Goal: Task Accomplishment & Management: Manage account settings

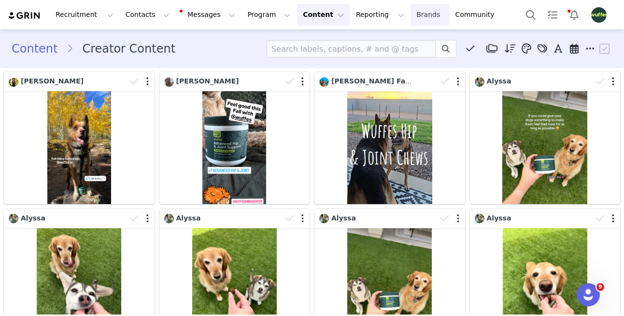
click at [410, 18] on link "Brands Brands" at bounding box center [429, 15] width 38 height 22
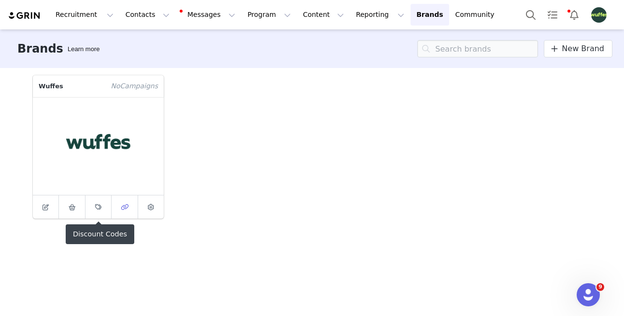
click at [123, 211] on span at bounding box center [125, 207] width 12 height 12
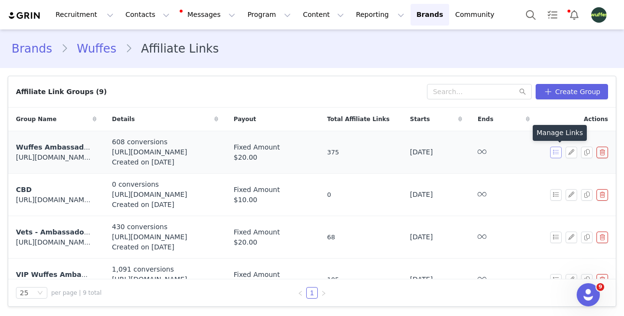
click at [552, 154] on button "button" at bounding box center [556, 153] width 12 height 12
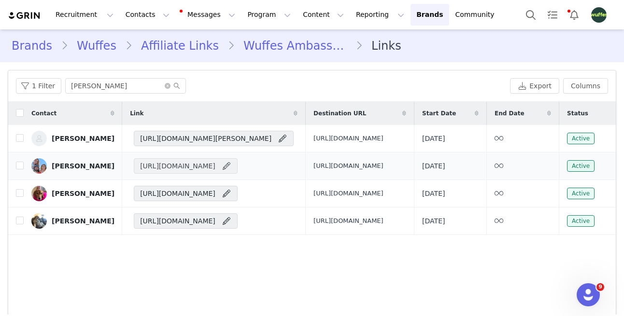
click at [231, 172] on span at bounding box center [227, 166] width 10 height 12
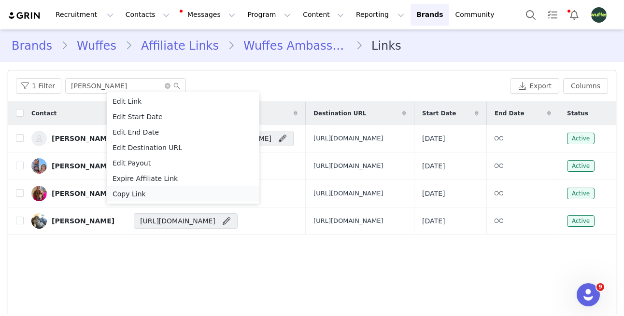
click at [128, 196] on span "Copy Link" at bounding box center [128, 194] width 33 height 11
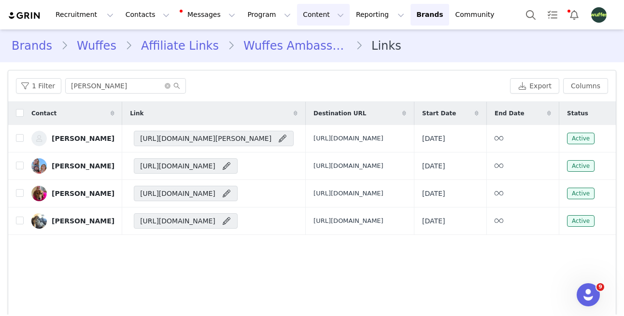
click at [297, 17] on button "Content Content" at bounding box center [323, 15] width 53 height 22
click at [293, 41] on p "Creator Content" at bounding box center [312, 43] width 54 height 10
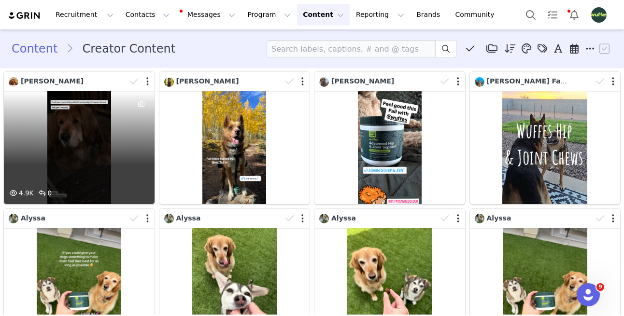
click at [93, 135] on div "4.9K 0" at bounding box center [79, 147] width 151 height 113
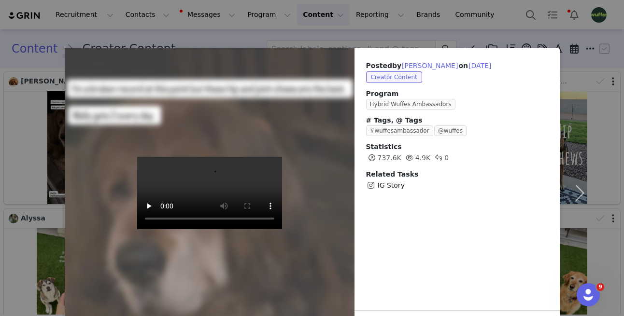
scroll to position [33, 0]
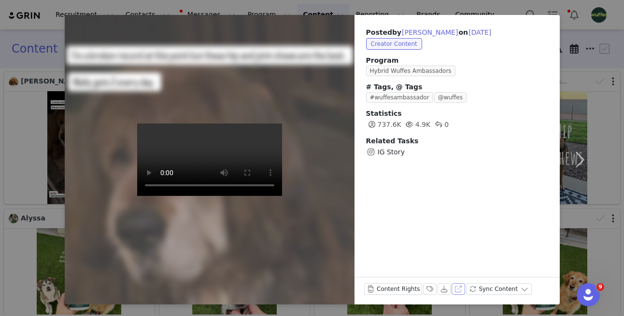
click at [458, 289] on button "View on Instagram" at bounding box center [458, 289] width 14 height 12
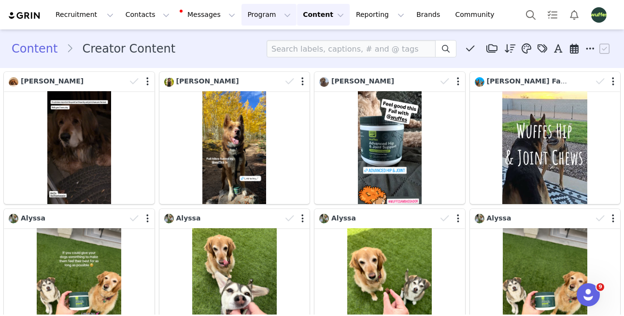
click at [244, 22] on button "Program Program" at bounding box center [268, 15] width 55 height 22
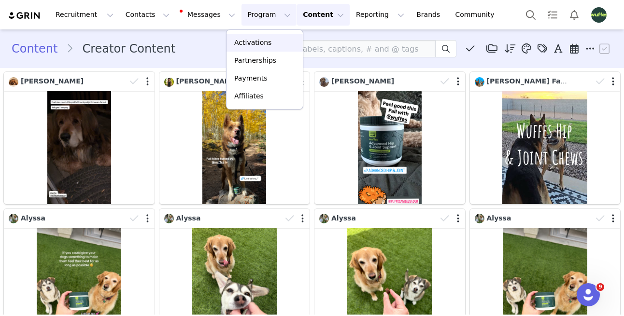
click at [250, 49] on link "Activations" at bounding box center [264, 43] width 76 height 18
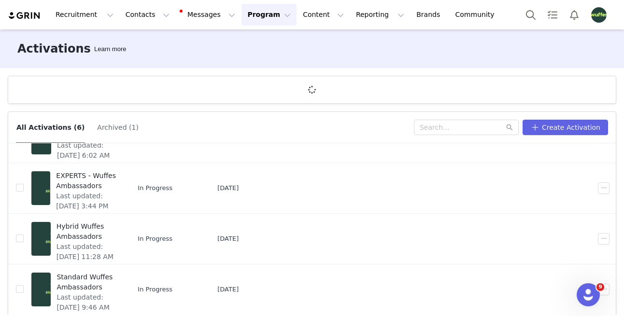
scroll to position [155, 0]
click at [94, 281] on span "Standard Wuffes Ambassadors" at bounding box center [86, 283] width 60 height 20
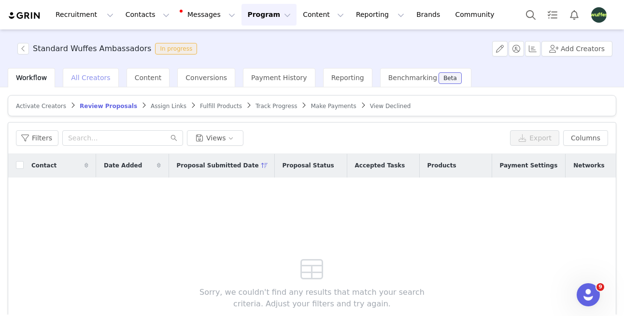
click at [96, 77] on span "All Creators" at bounding box center [90, 78] width 39 height 8
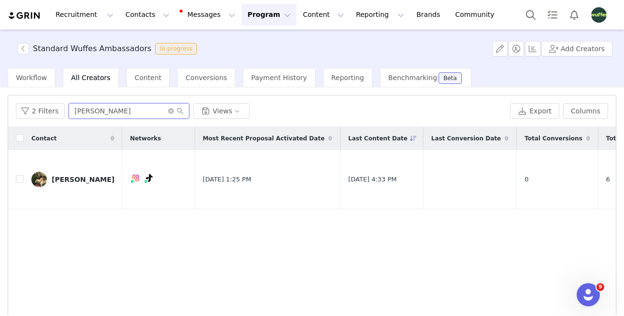
click at [106, 112] on input "[PERSON_NAME]" at bounding box center [129, 110] width 121 height 15
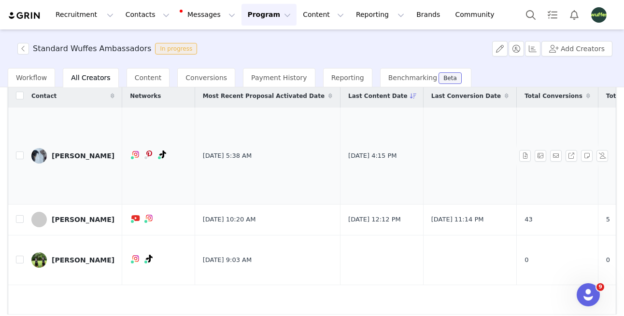
scroll to position [78, 0]
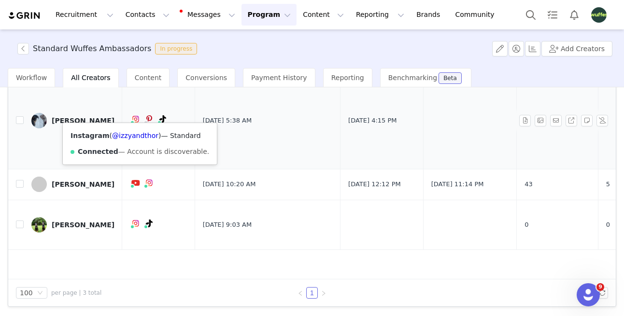
type input "melissa"
click at [67, 119] on div "Melissa" at bounding box center [83, 121] width 63 height 8
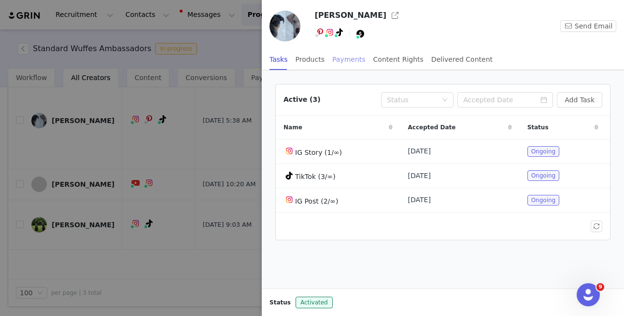
click at [347, 61] on div "Payments" at bounding box center [348, 60] width 33 height 22
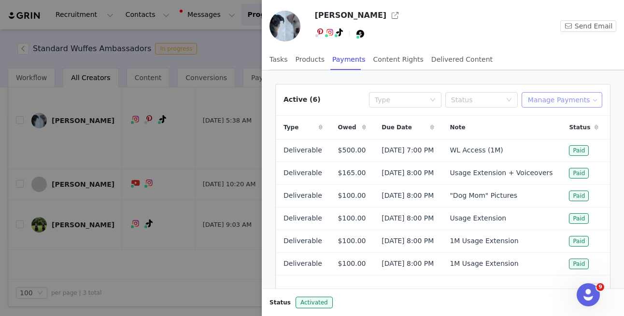
click at [560, 99] on button "Manage Payments" at bounding box center [561, 99] width 81 height 15
click at [550, 136] on span "Add Payable" at bounding box center [565, 134] width 42 height 11
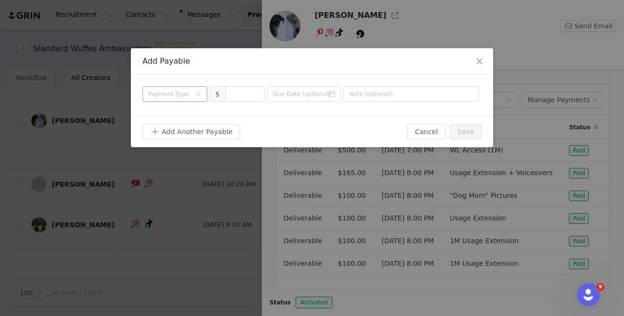
click at [187, 98] on div "Payment Type" at bounding box center [169, 94] width 42 height 10
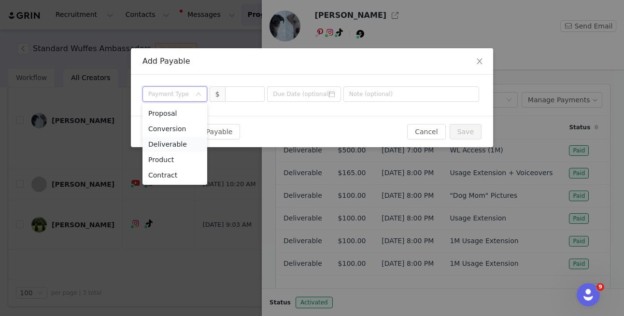
click at [177, 146] on li "Deliverable" at bounding box center [174, 144] width 65 height 15
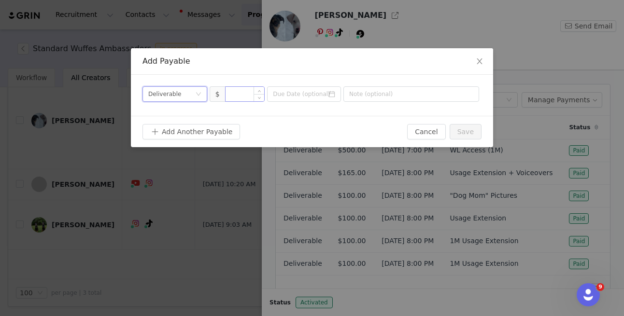
click at [237, 98] on input at bounding box center [244, 94] width 39 height 14
type input "100"
click at [323, 93] on input at bounding box center [304, 93] width 74 height 15
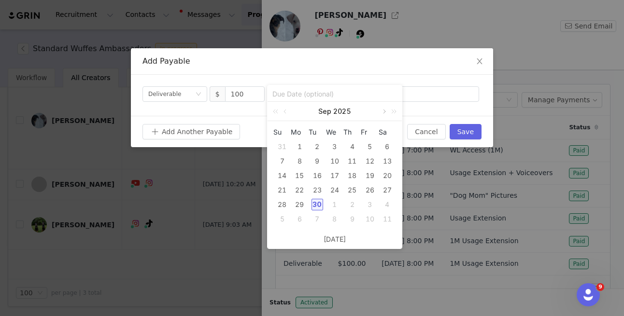
click at [383, 114] on link at bounding box center [383, 111] width 9 height 19
click at [370, 205] on div "31" at bounding box center [370, 205] width 12 height 12
type input "2025-10-31"
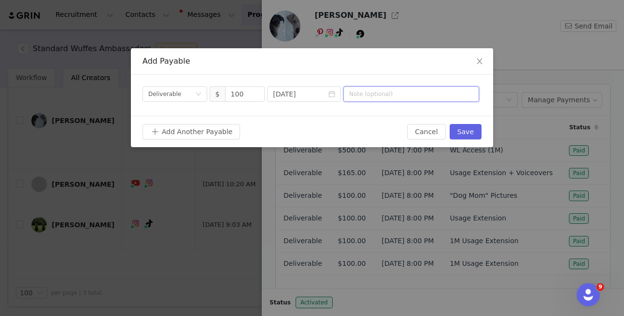
click at [418, 95] on input "text" at bounding box center [411, 93] width 136 height 15
click at [384, 98] on input "Usage" at bounding box center [411, 93] width 136 height 15
type input "U"
click at [300, 100] on input "2025-10-31" at bounding box center [304, 93] width 74 height 15
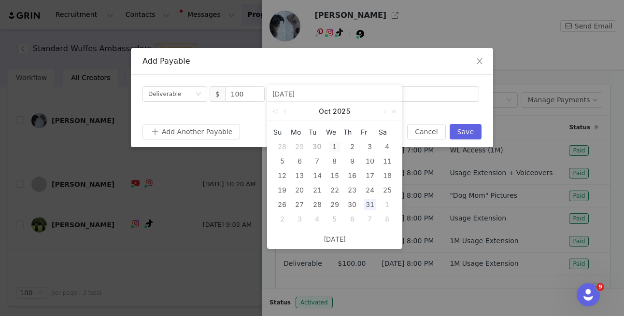
click at [331, 144] on div "1" at bounding box center [335, 147] width 12 height 12
type input "2025-10-01"
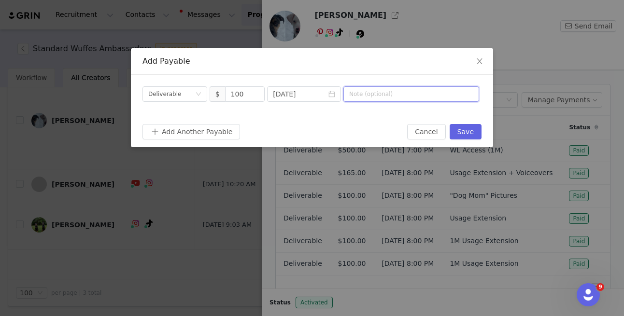
click at [370, 98] on input "text" at bounding box center [411, 93] width 136 height 15
type input "Usage extension"
click at [468, 123] on div "Add Another Payable Cancel Save" at bounding box center [312, 131] width 362 height 31
click at [473, 134] on button "Save" at bounding box center [465, 131] width 32 height 15
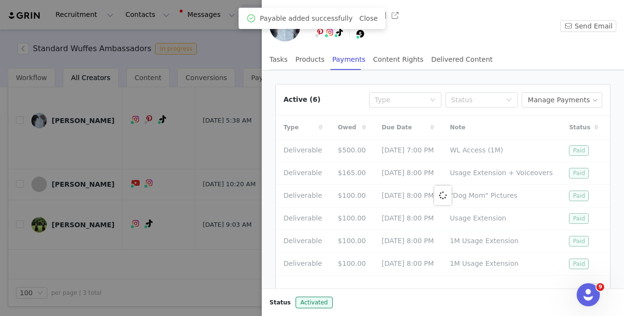
click at [175, 270] on div at bounding box center [312, 158] width 624 height 316
